Goal: Information Seeking & Learning: Learn about a topic

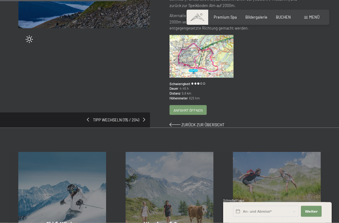
scroll to position [133, 0]
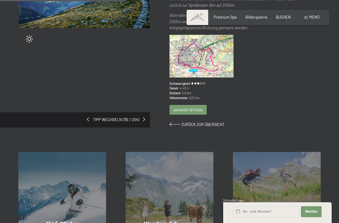
click at [36, 112] on div "Tipp wechseln (115 / 204)" at bounding box center [75, 119] width 150 height 15
click at [40, 114] on div "Tipp wechseln (115 / 204)" at bounding box center [75, 119] width 150 height 15
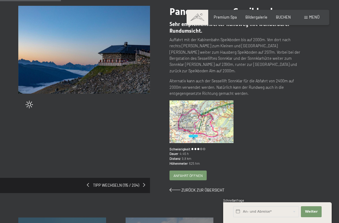
scroll to position [68, 0]
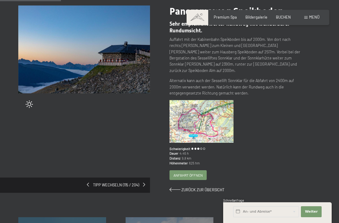
click at [91, 182] on span "Tipp wechseln (115 / 204)" at bounding box center [116, 184] width 54 height 5
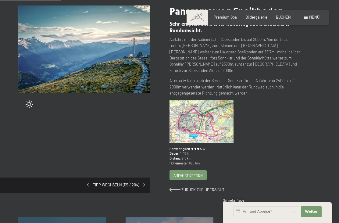
click at [89, 182] on span "Tipp wechseln (115 / 204)" at bounding box center [116, 184] width 54 height 5
click at [88, 183] on span at bounding box center [88, 185] width 2 height 4
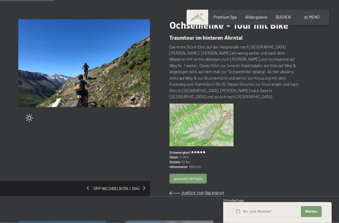
scroll to position [54, 0]
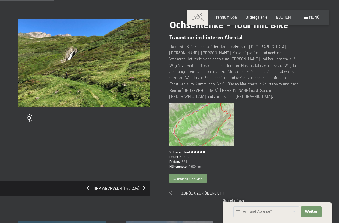
click at [144, 186] on span at bounding box center [144, 188] width 2 height 4
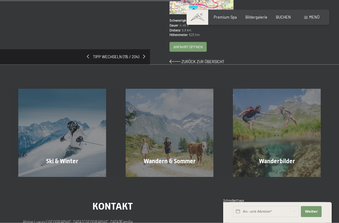
scroll to position [190, 0]
click at [85, 51] on div "Tipp wechseln (115 / 204)" at bounding box center [75, 56] width 150 height 15
click at [87, 56] on div "Tipp wechseln (115 / 204)" at bounding box center [75, 56] width 150 height 15
click at [91, 55] on span "Tipp wechseln (115 / 204)" at bounding box center [116, 56] width 54 height 5
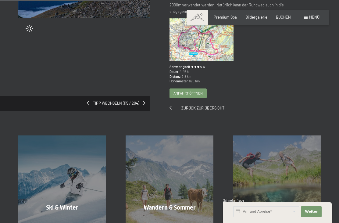
scroll to position [144, 0]
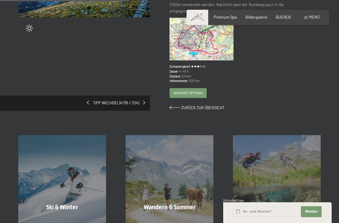
click at [213, 111] on div "Ski & Winter Mehr erfahren Wandern & Sommer Mehr erfahren Wanderbilder Mehr erf…" at bounding box center [169, 167] width 339 height 112
click at [202, 105] on span "Zurück zur Übersicht" at bounding box center [202, 107] width 43 height 5
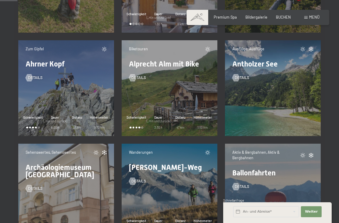
scroll to position [383, 0]
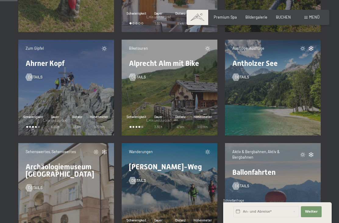
click at [33, 51] on div "Zum Gipfel Ahrner Kopf Details" at bounding box center [66, 63] width 88 height 34
click at [39, 60] on span "Ahrner Kopf" at bounding box center [45, 63] width 39 height 9
click at [41, 59] on span "Ahrner Kopf" at bounding box center [45, 63] width 39 height 9
click at [30, 46] on span "Zum Gipfel" at bounding box center [35, 48] width 18 height 5
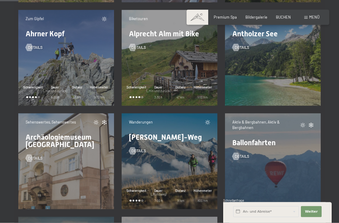
scroll to position [413, 0]
click at [86, 59] on div "Zum Gipfel Ahrner Kopf Details Schwierigkeit Dauer (_Hin und zurück) 8:00 h Dis…" at bounding box center [66, 58] width 96 height 96
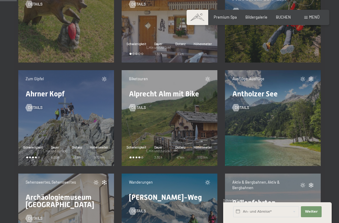
scroll to position [352, 0]
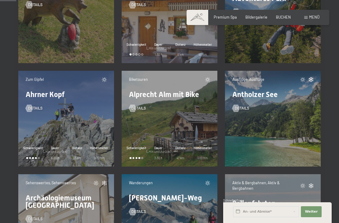
click at [82, 103] on div "Details" at bounding box center [66, 104] width 81 height 13
click at [79, 103] on div "Details" at bounding box center [66, 104] width 81 height 13
click at [77, 113] on div "Zum Gipfel Ahrner Kopf Details Schwierigkeit Dauer (_Hin und zurück) 8:00 h Dis…" at bounding box center [66, 119] width 96 height 96
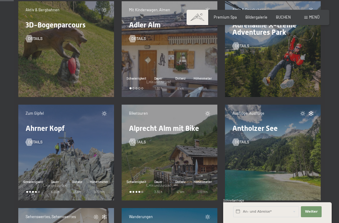
scroll to position [304, 0]
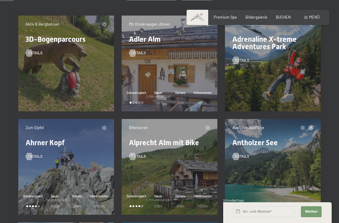
click at [103, 125] on icon at bounding box center [104, 127] width 5 height 5
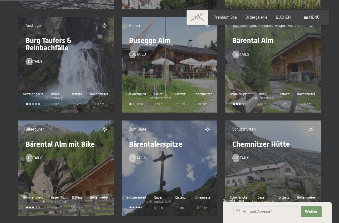
scroll to position [1136, 0]
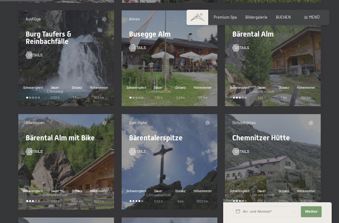
click at [196, 141] on div "Details" at bounding box center [169, 147] width 81 height 13
click at [170, 134] on span "Bärentalerspitze" at bounding box center [156, 138] width 54 height 9
click at [172, 134] on span "Bärentalerspitze" at bounding box center [156, 138] width 54 height 9
click at [160, 193] on span "(_Hin und zurück)" at bounding box center [159, 194] width 24 height 3
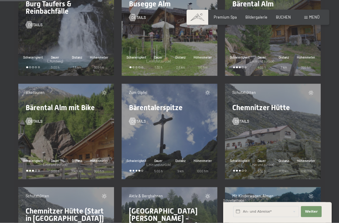
scroll to position [1174, 0]
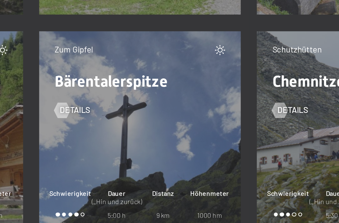
click at [129, 103] on div "Details" at bounding box center [169, 109] width 81 height 13
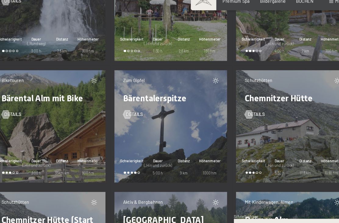
scroll to position [1175, 0]
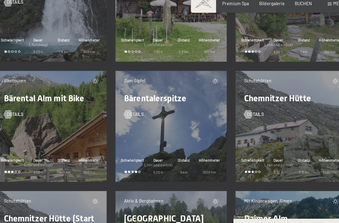
click at [131, 110] on span "Details" at bounding box center [138, 112] width 15 height 5
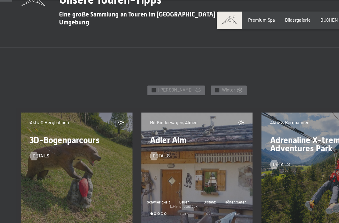
scroll to position [220, 0]
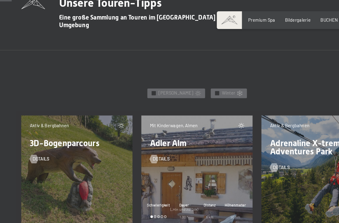
click at [134, 78] on div at bounding box center [132, 80] width 4 height 4
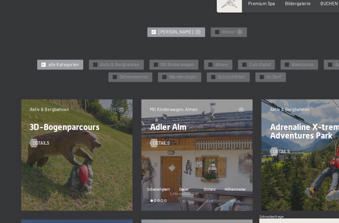
scroll to position [259, 0]
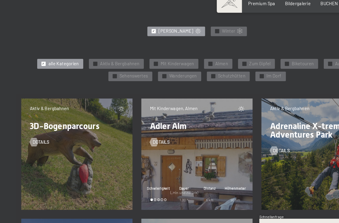
click at [209, 67] on span "✓" at bounding box center [210, 68] width 2 height 3
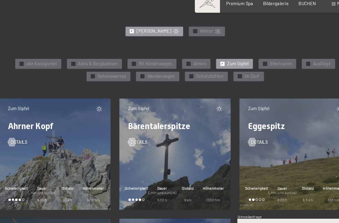
click at [136, 76] on div "✓ Wanderungen" at bounding box center [154, 80] width 37 height 9
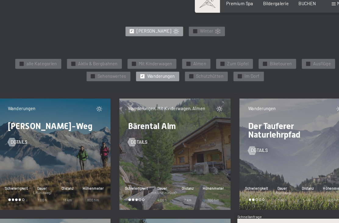
click at [205, 65] on div "✓ Zum Gipfel" at bounding box center [221, 69] width 32 height 9
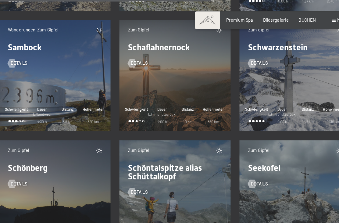
scroll to position [651, 0]
click at [131, 52] on span "Details" at bounding box center [138, 54] width 15 height 5
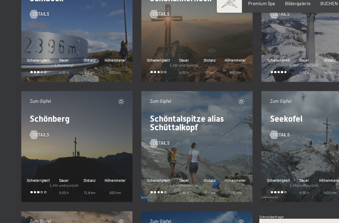
scroll to position [688, 0]
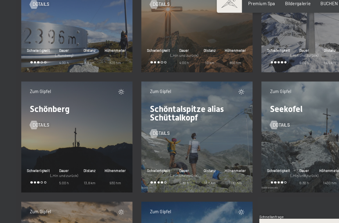
click at [245, 119] on span "Details" at bounding box center [242, 121] width 15 height 5
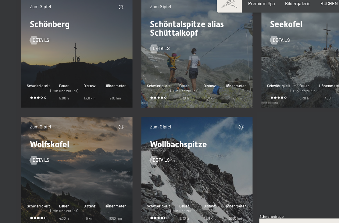
scroll to position [764, 0]
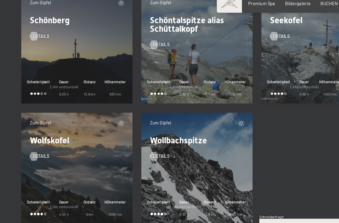
click at [36, 146] on span "Details" at bounding box center [35, 148] width 15 height 5
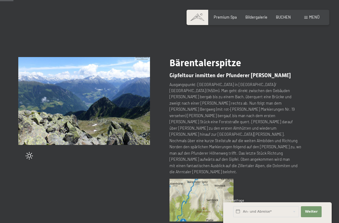
scroll to position [17, 0]
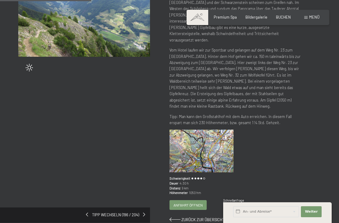
scroll to position [105, 0]
click at [214, 129] on img at bounding box center [202, 150] width 64 height 43
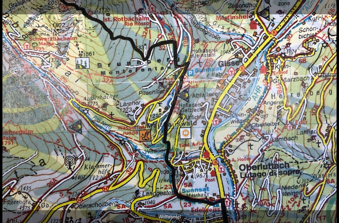
scroll to position [248, 0]
click at [312, 63] on img at bounding box center [169, 111] width 334 height 223
click at [334, 5] on button "Close gallery" at bounding box center [331, 7] width 15 height 14
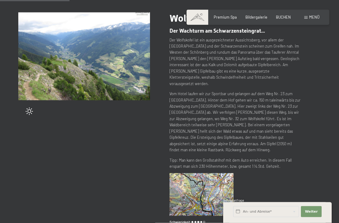
scroll to position [58, 0]
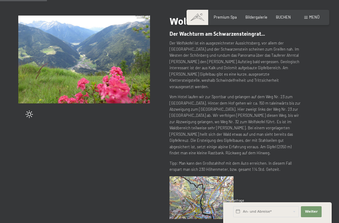
click at [35, 37] on img at bounding box center [84, 60] width 132 height 88
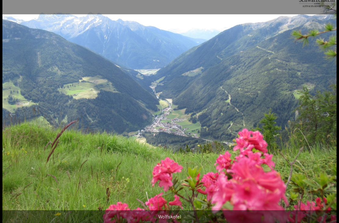
click at [326, 120] on button "Next slide" at bounding box center [326, 115] width 13 height 12
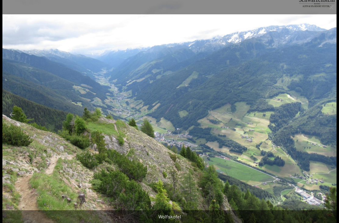
click at [330, 11] on button "Close gallery" at bounding box center [331, 7] width 15 height 14
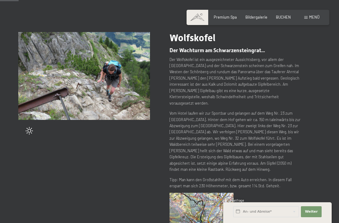
scroll to position [0, 0]
